Goal: Check status

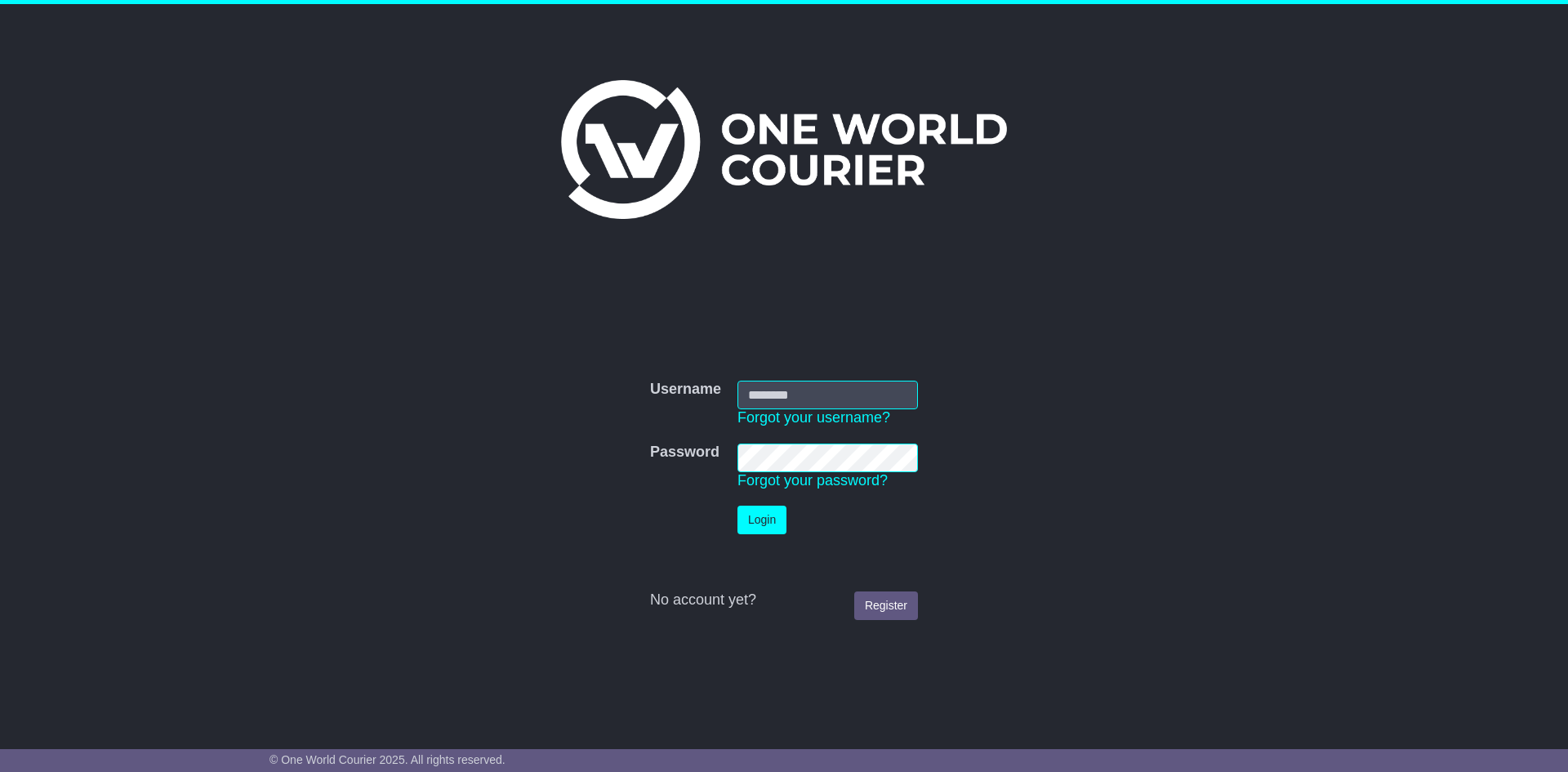
type input "**********"
click at [753, 523] on button "Login" at bounding box center [762, 519] width 49 height 29
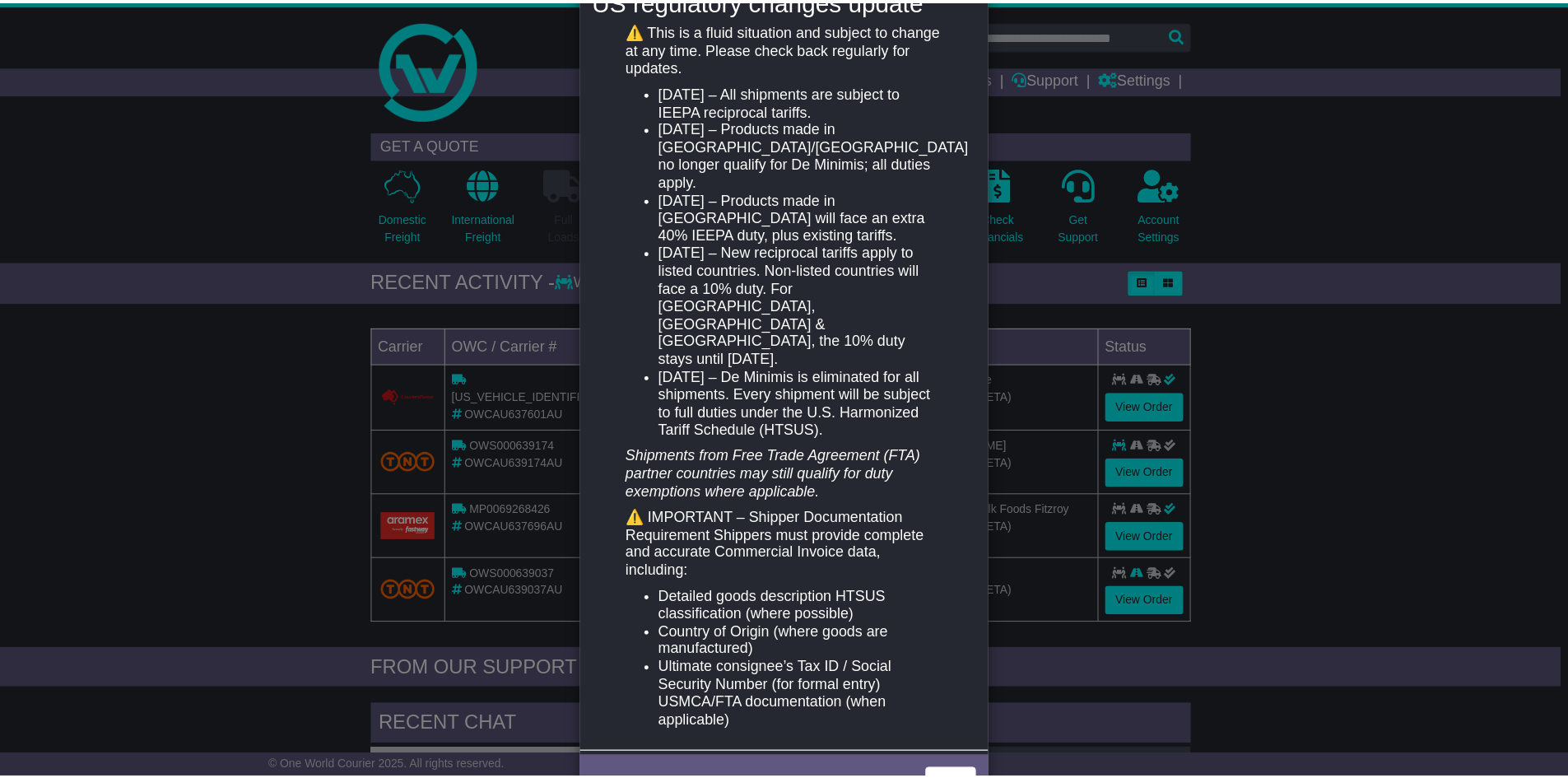
scroll to position [247, 0]
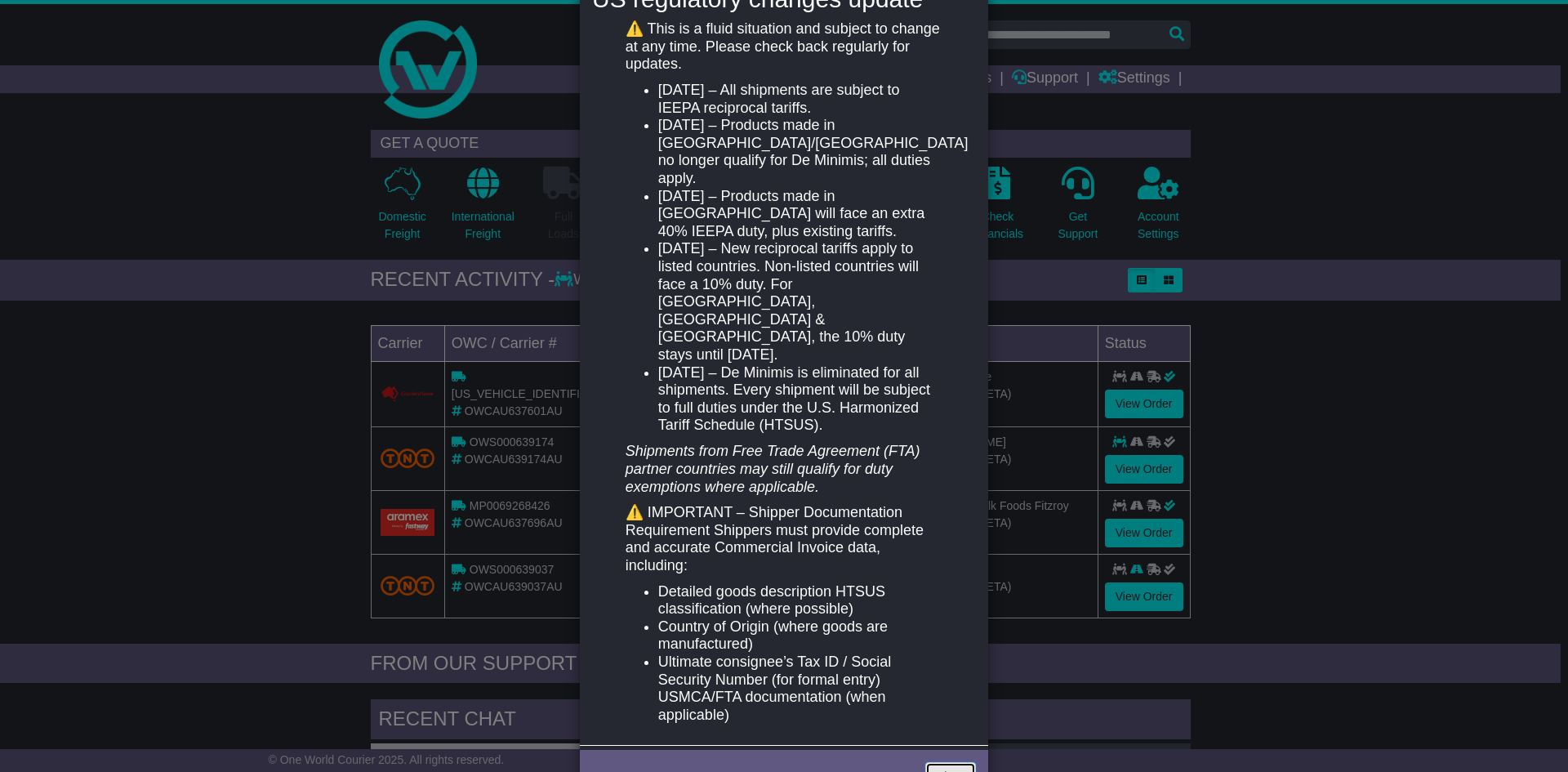
click at [947, 761] on link "Close" at bounding box center [950, 776] width 51 height 29
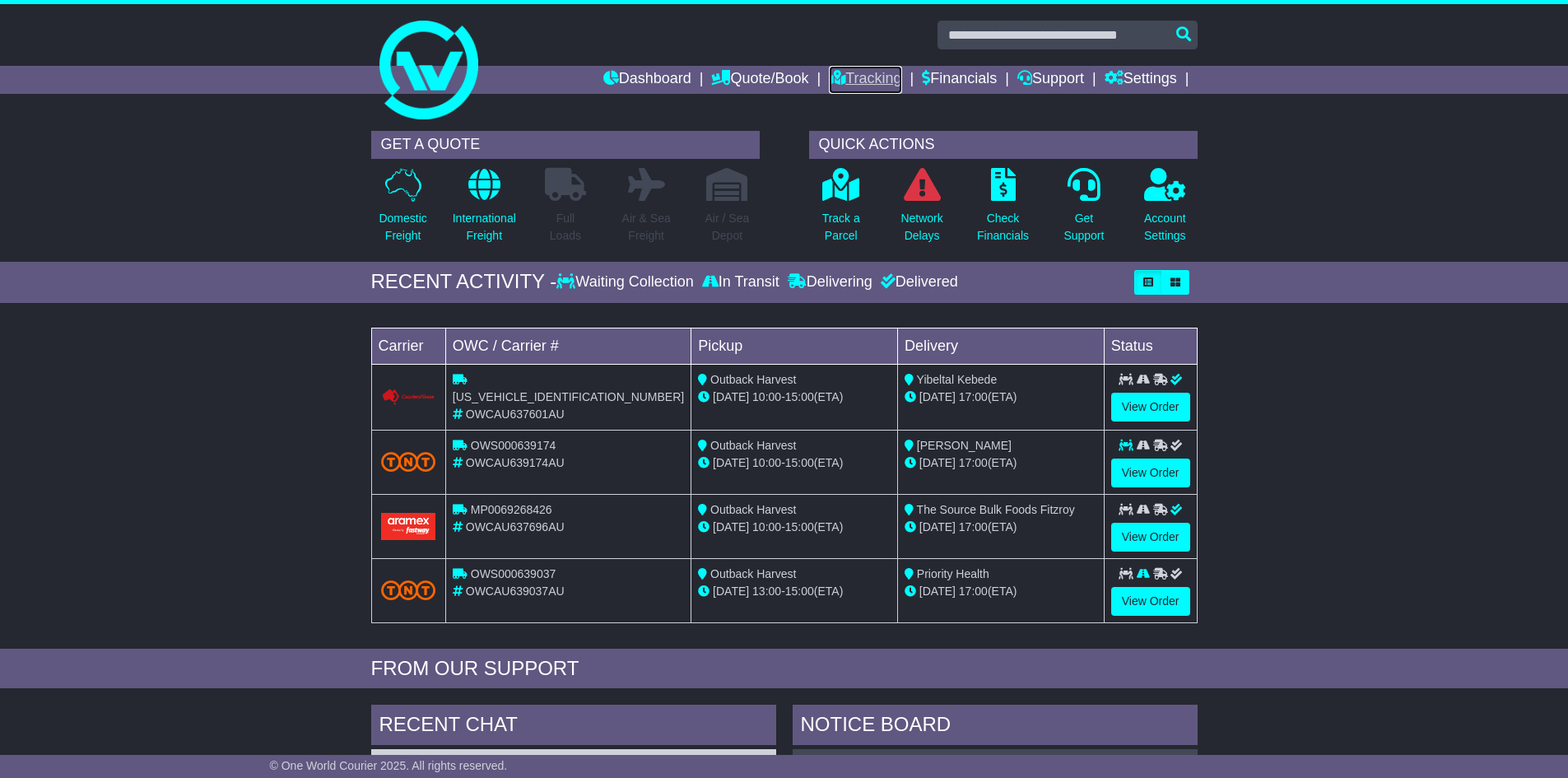
click at [846, 74] on link "Tracking" at bounding box center [865, 80] width 73 height 28
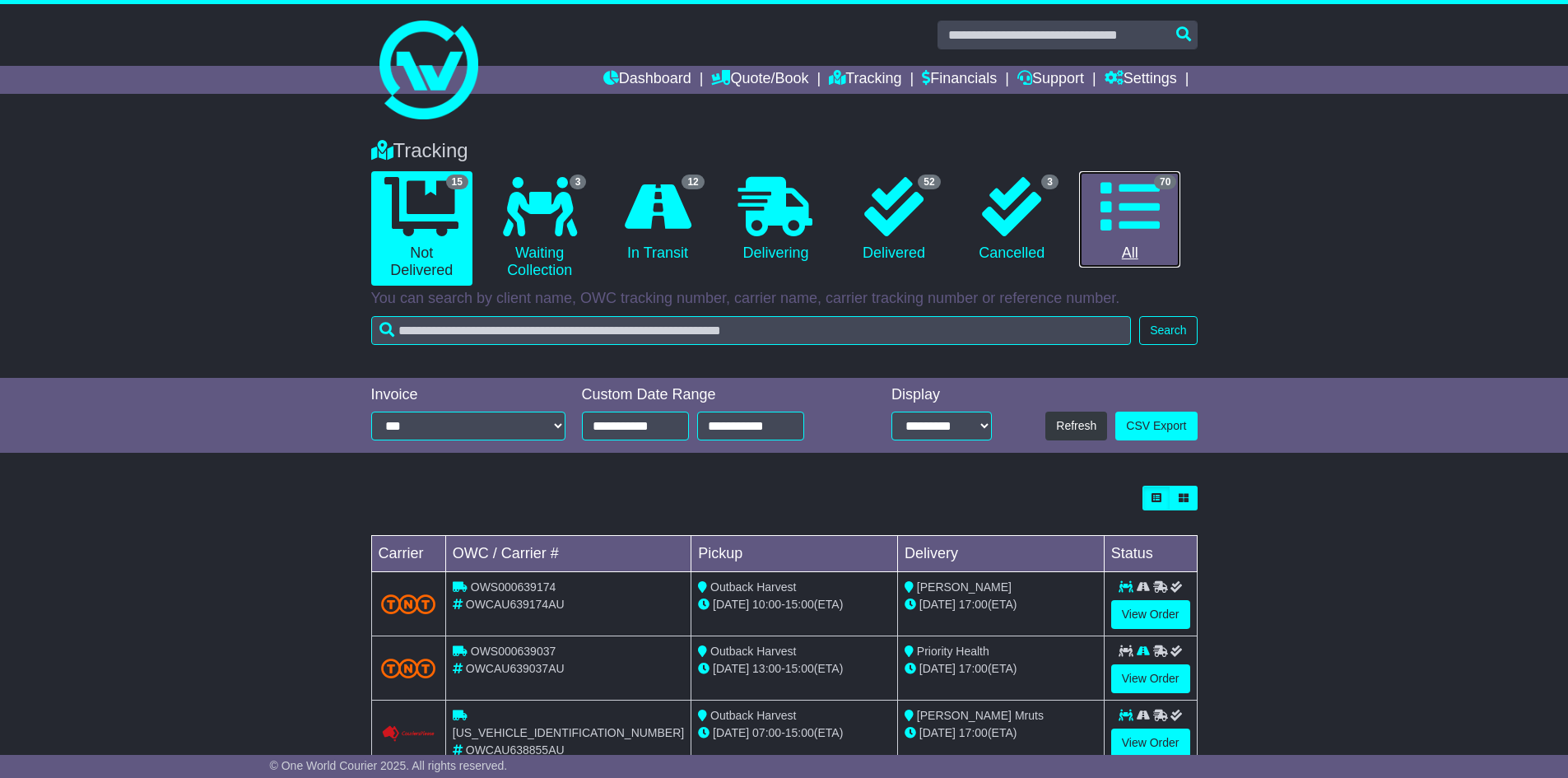
click at [1121, 204] on icon at bounding box center [1130, 206] width 59 height 59
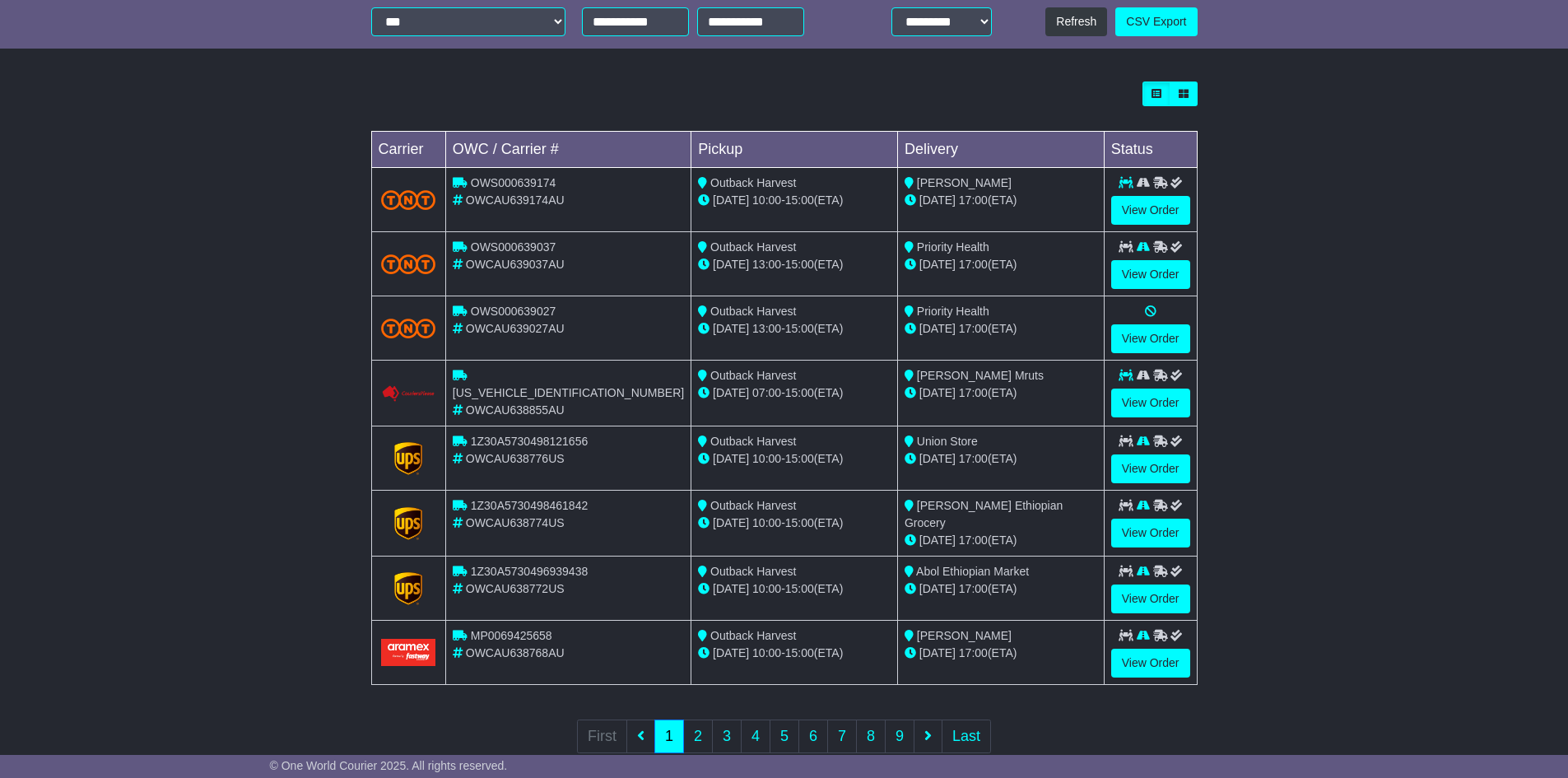
scroll to position [412, 0]
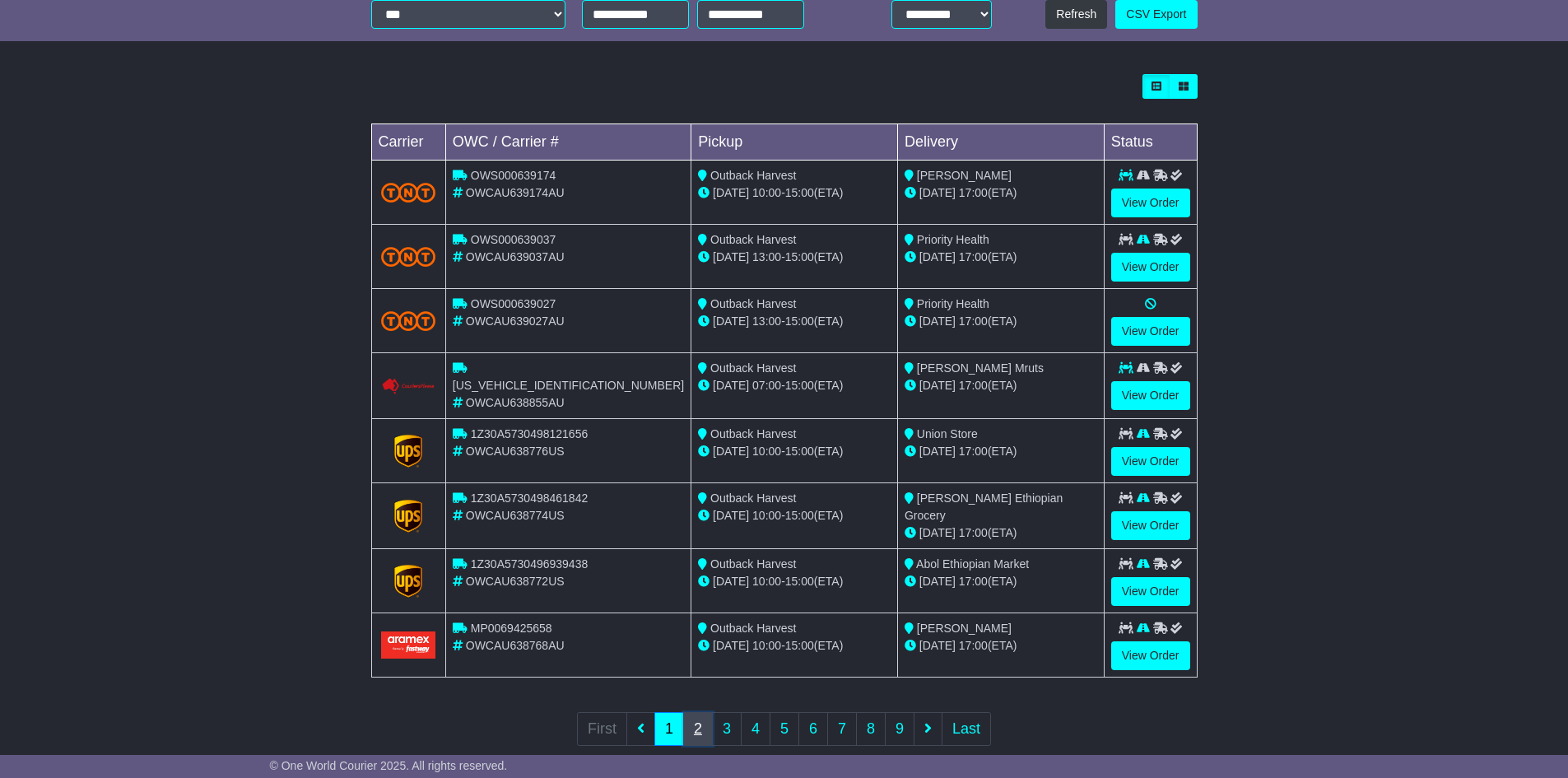
click at [703, 723] on link "2" at bounding box center [698, 728] width 29 height 34
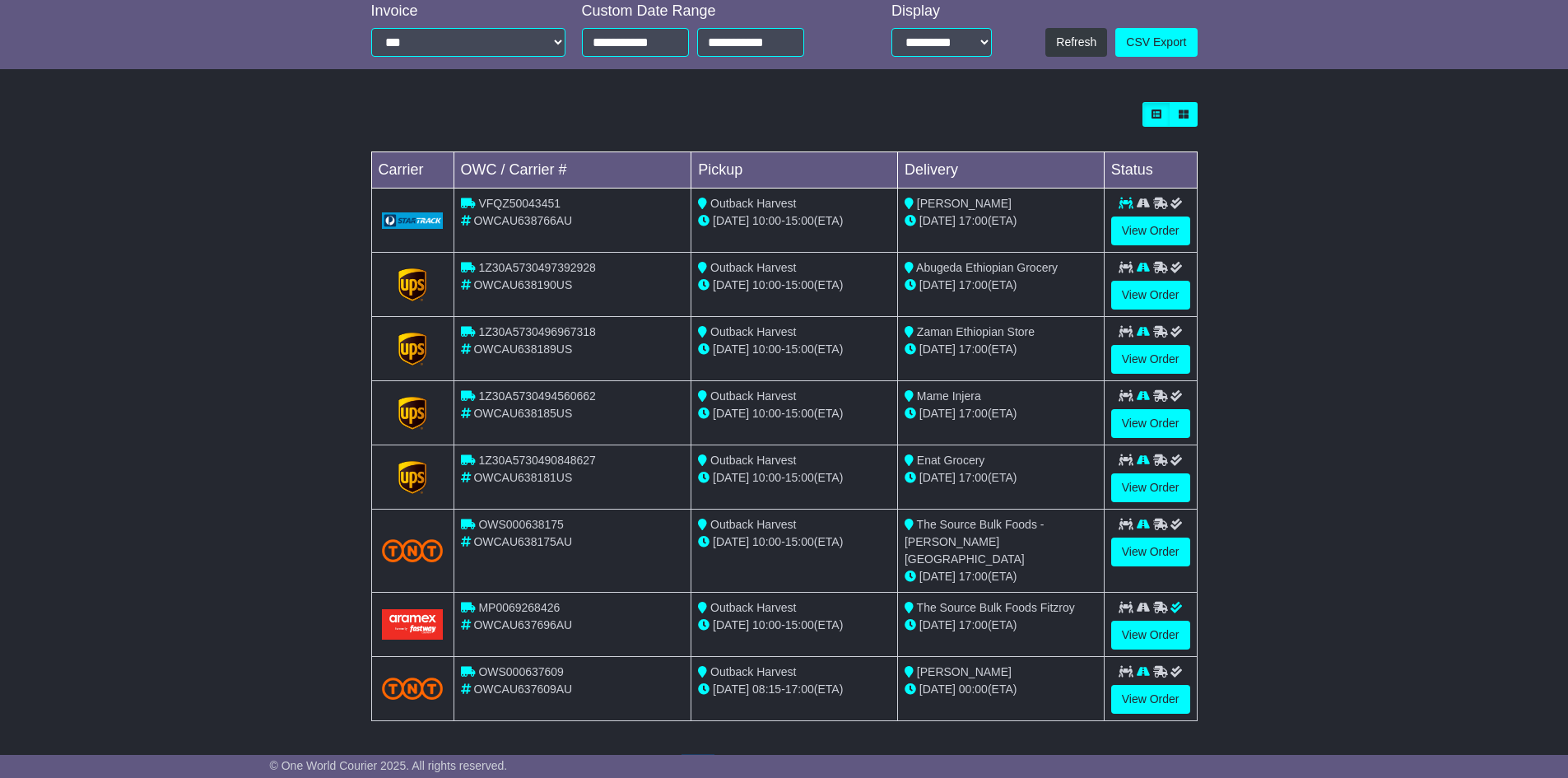
scroll to position [441, 0]
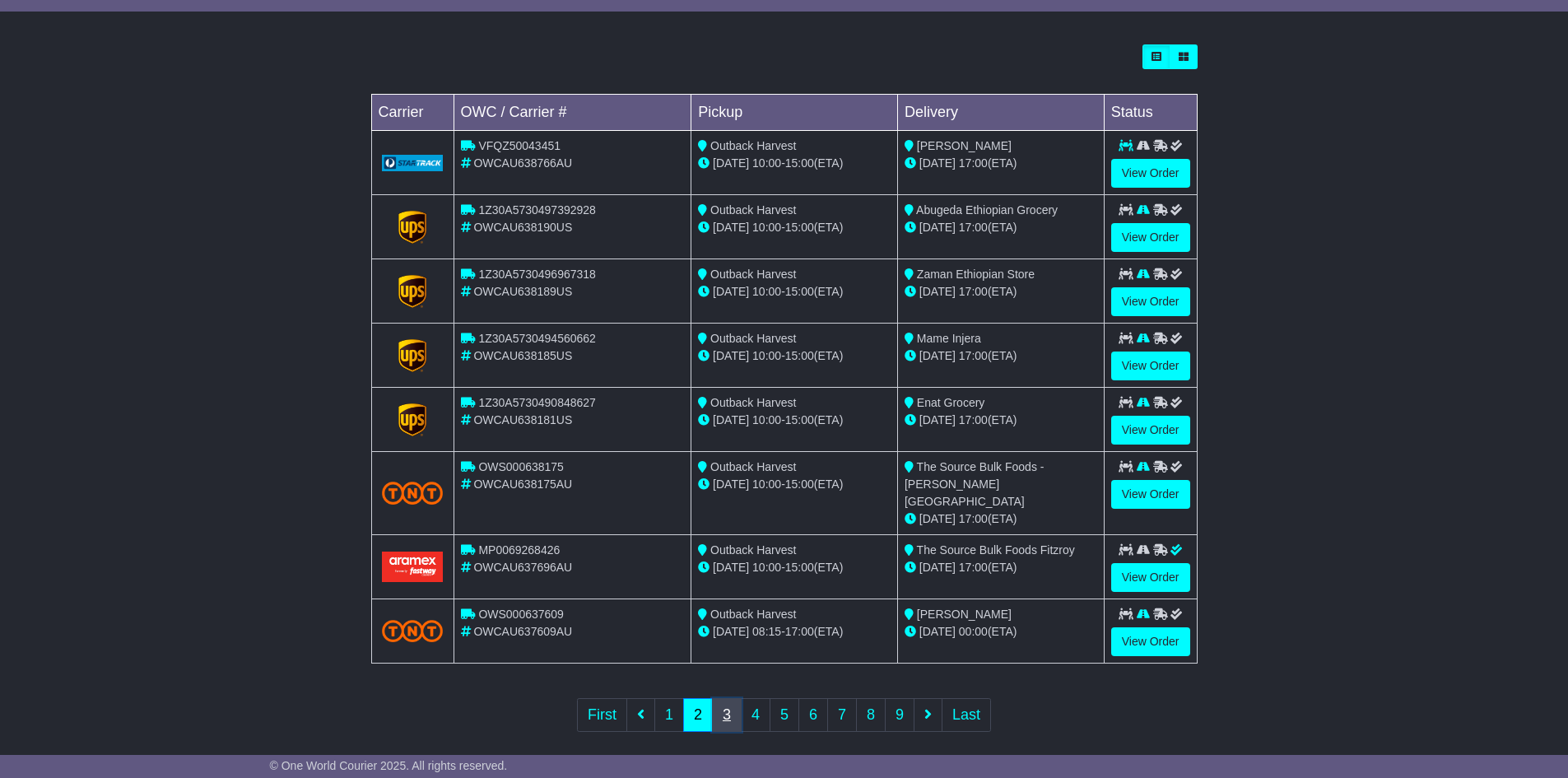
click at [723, 704] on link "3" at bounding box center [726, 714] width 29 height 34
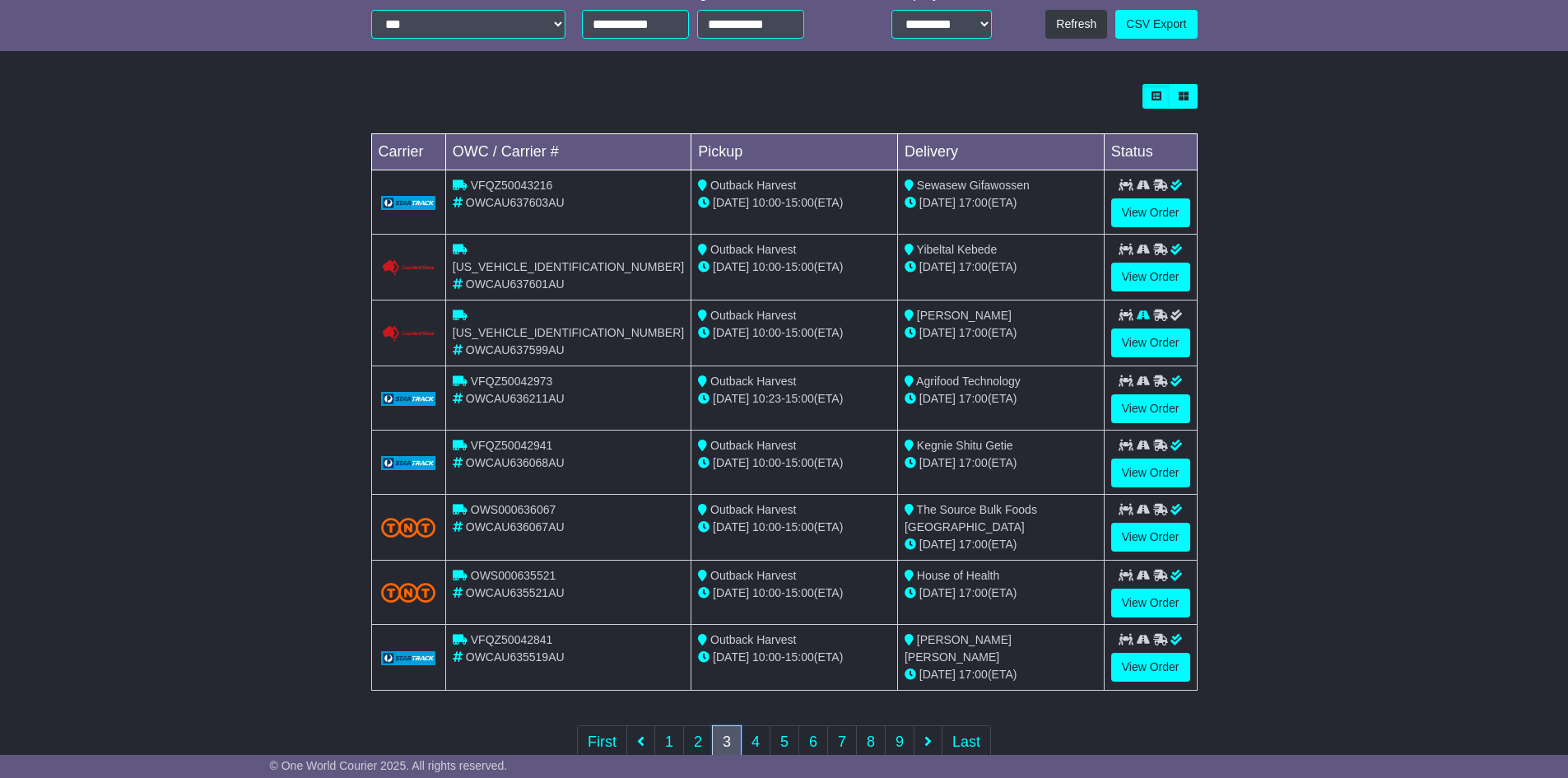
scroll to position [412, 0]
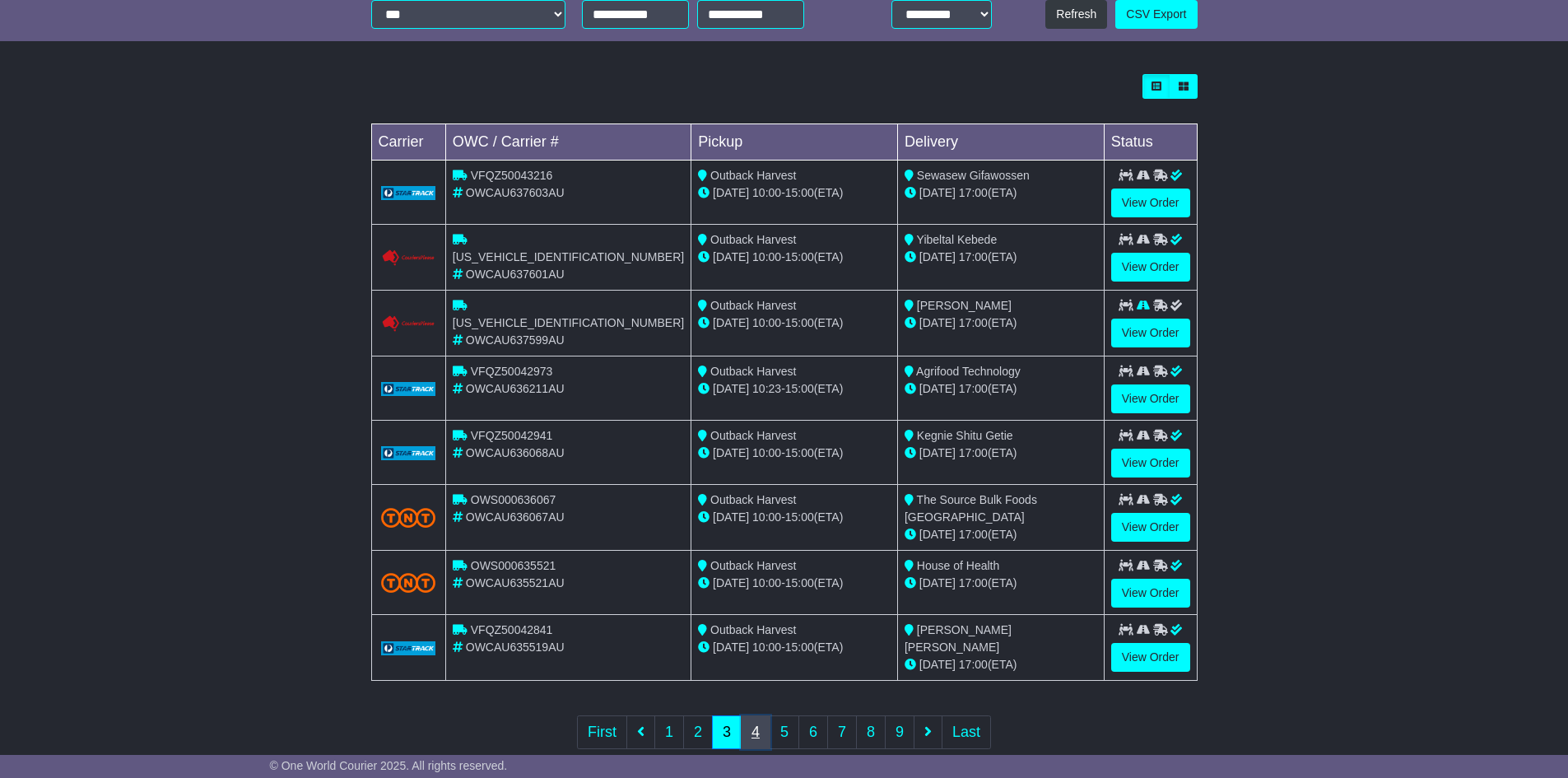
click at [758, 720] on link "4" at bounding box center [755, 732] width 29 height 34
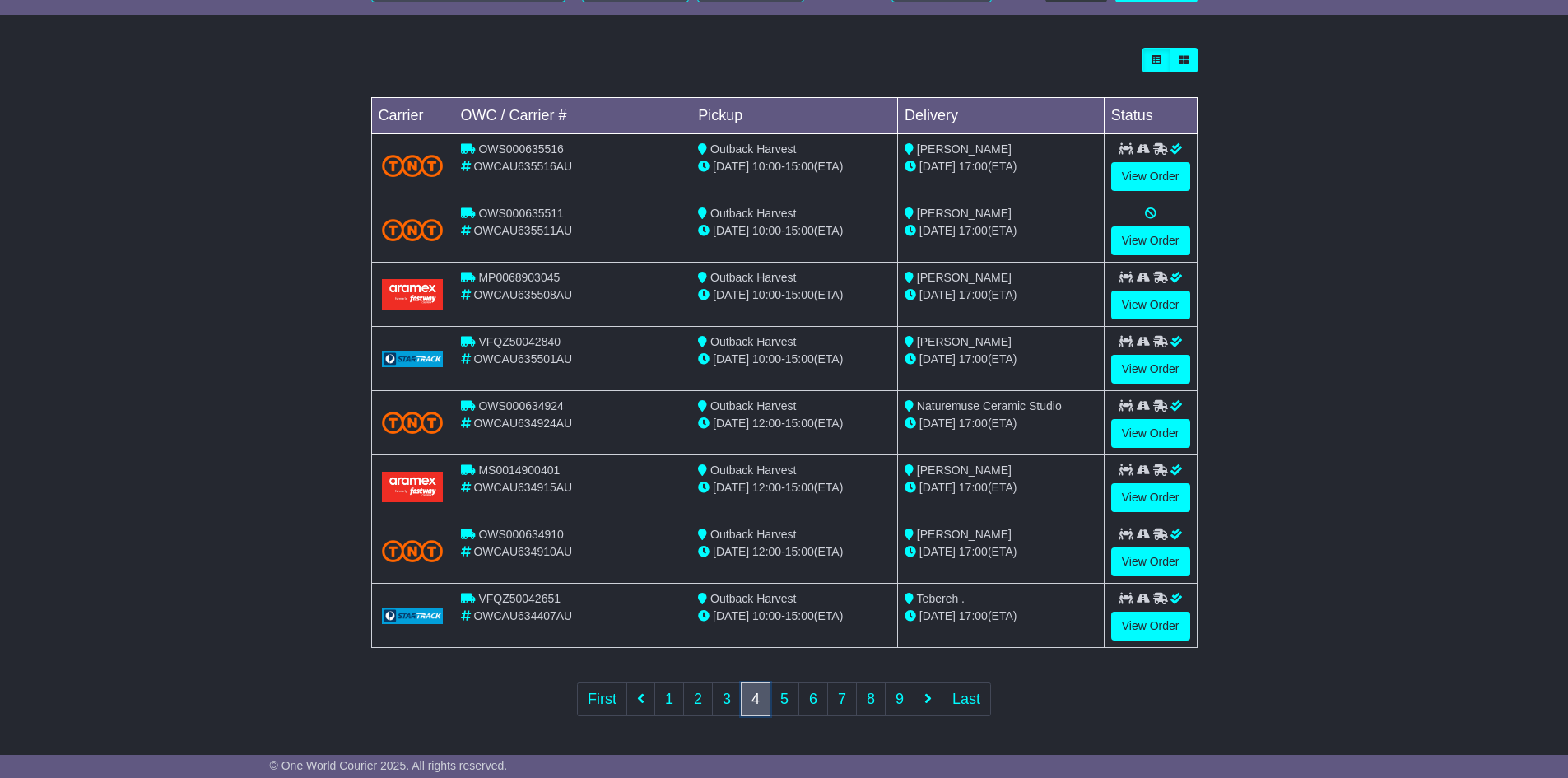
scroll to position [439, 0]
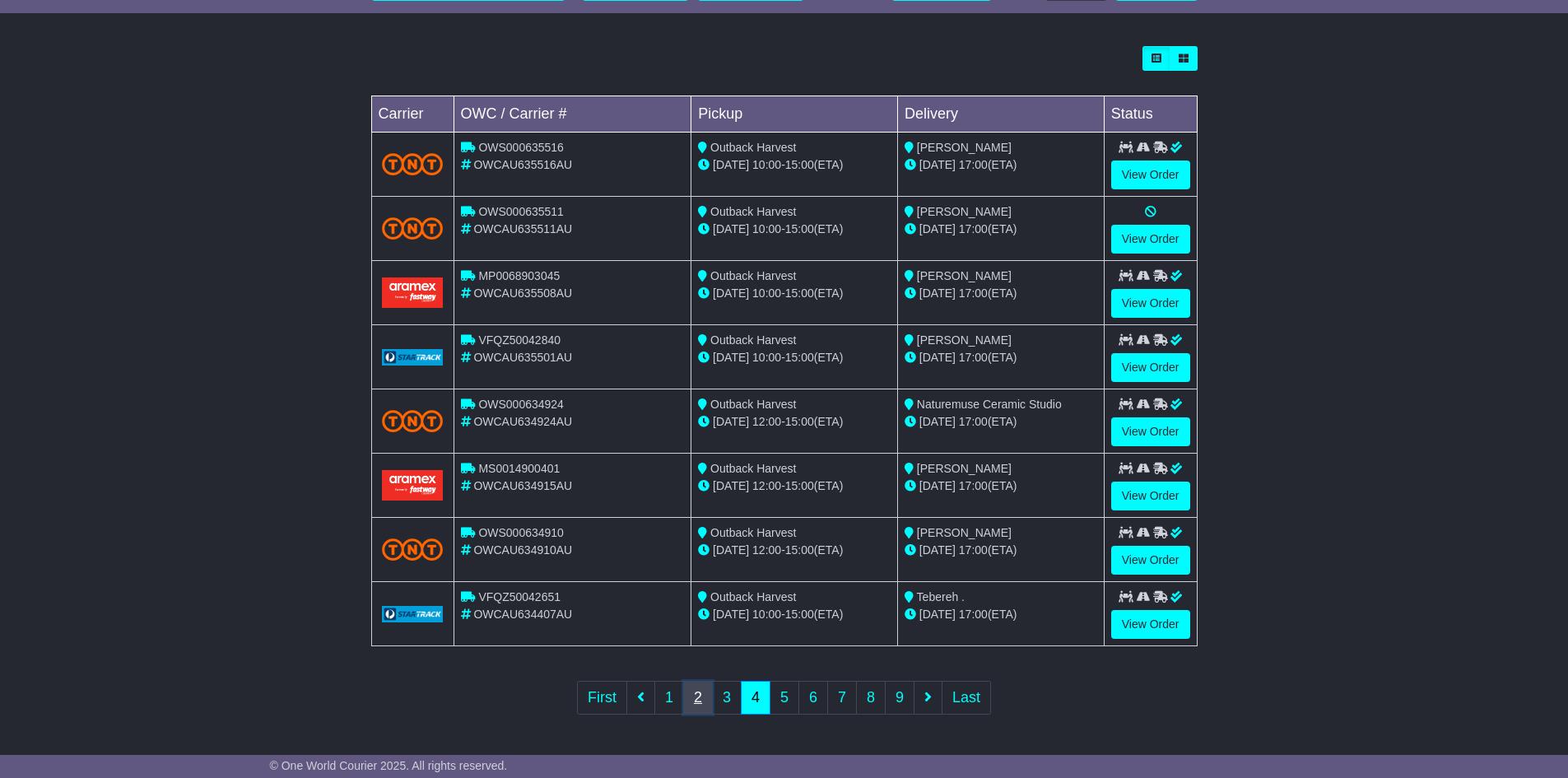
click at [693, 695] on link "2" at bounding box center [698, 697] width 29 height 34
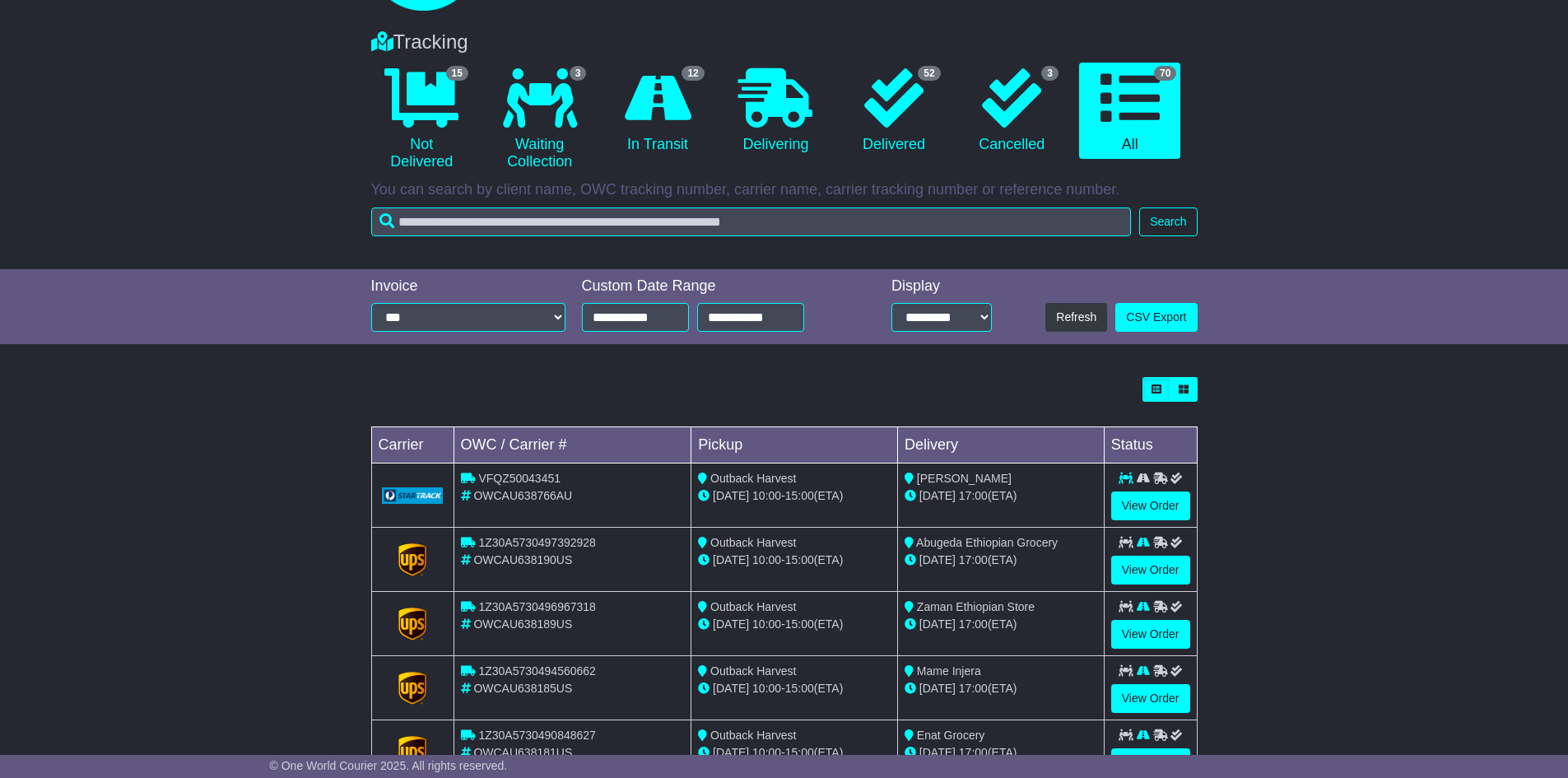
scroll to position [247, 0]
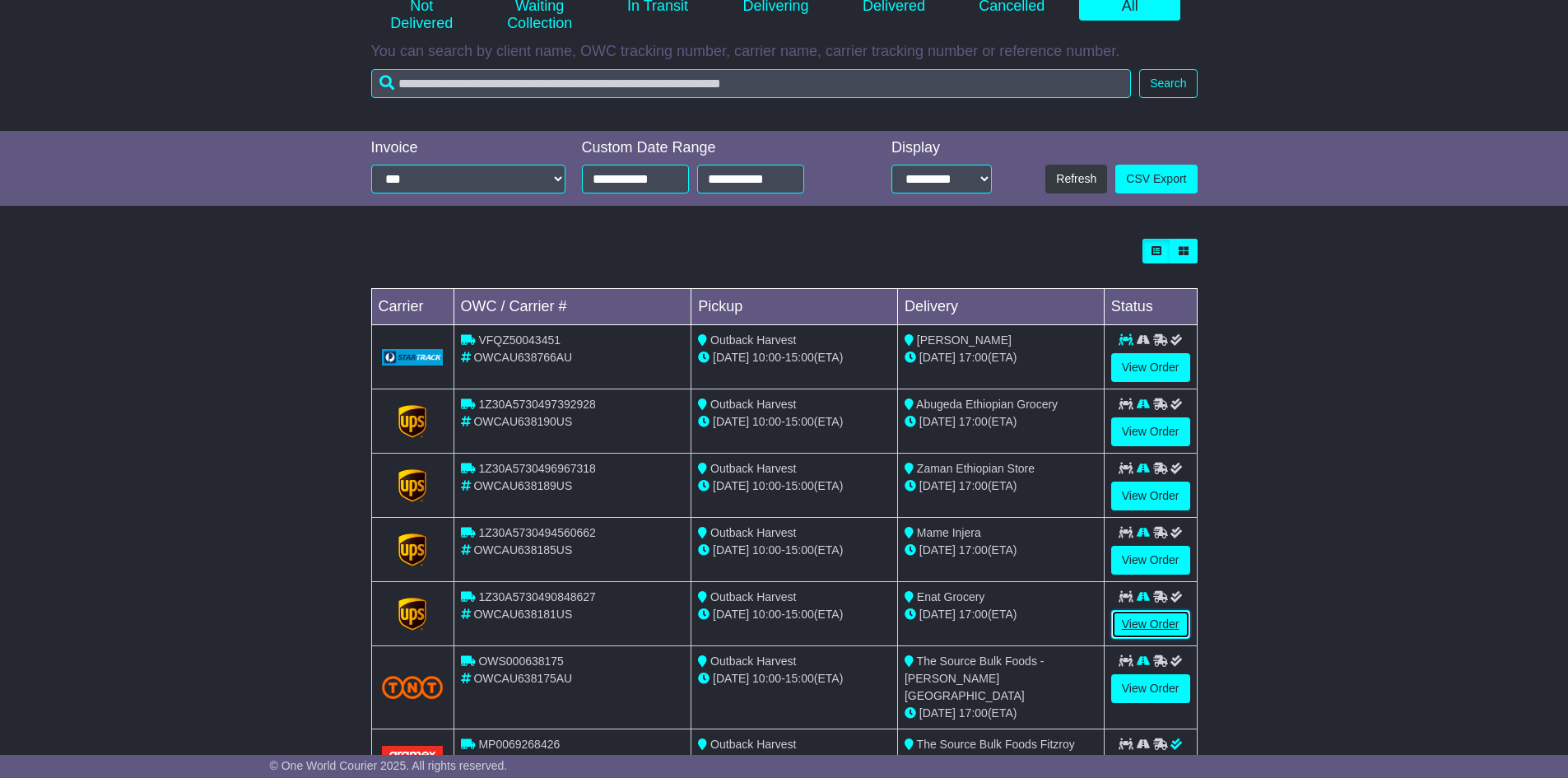
click at [1142, 621] on link "View Order" at bounding box center [1150, 624] width 79 height 29
